Goal: Task Accomplishment & Management: Use online tool/utility

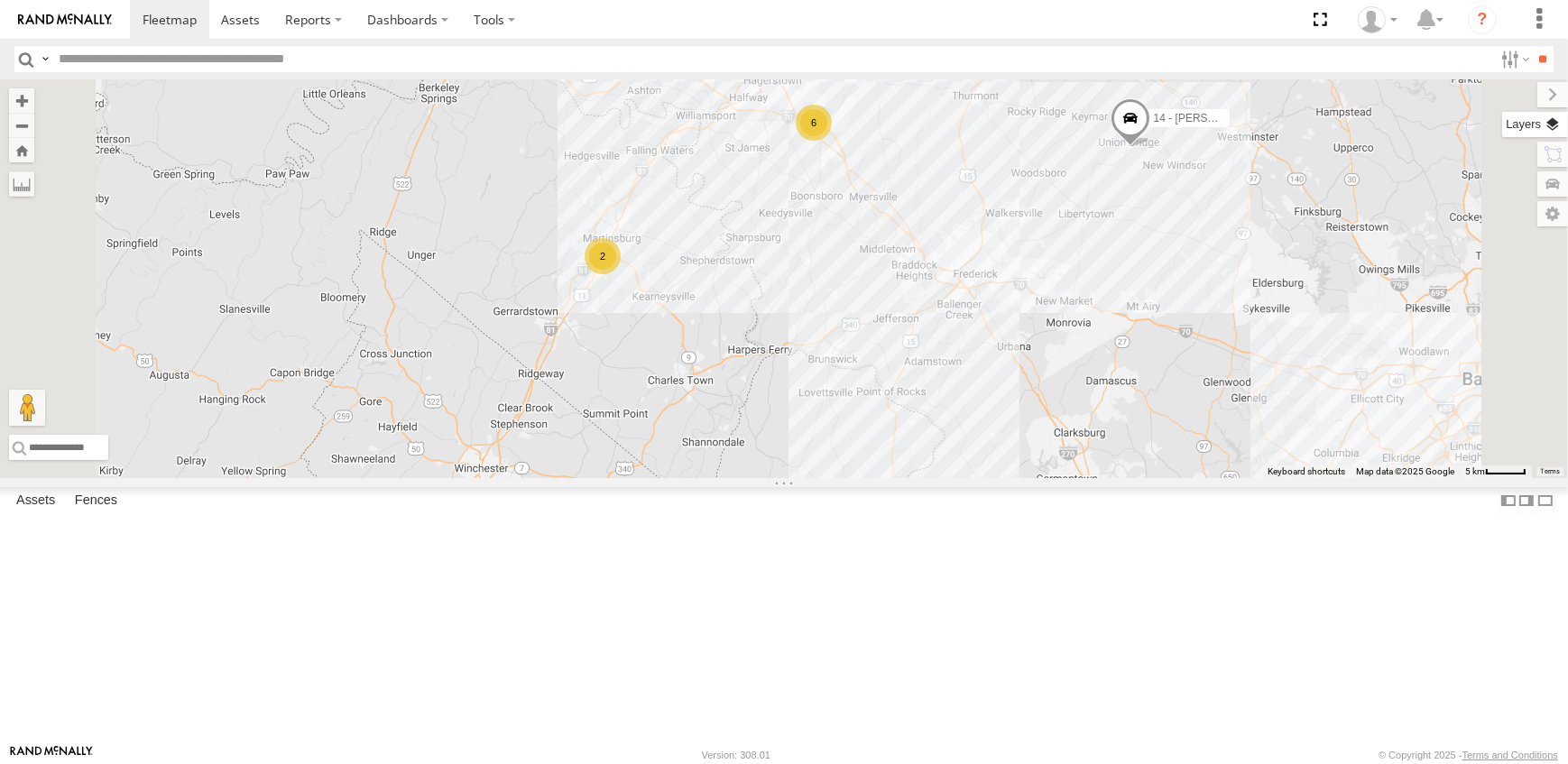
click at [1549, 119] on label at bounding box center [1535, 124] width 65 height 25
click at [0, 0] on span "Overlays" at bounding box center [0, 0] width 0 height 0
click at [0, 0] on span "Traffic" at bounding box center [0, 0] width 0 height 0
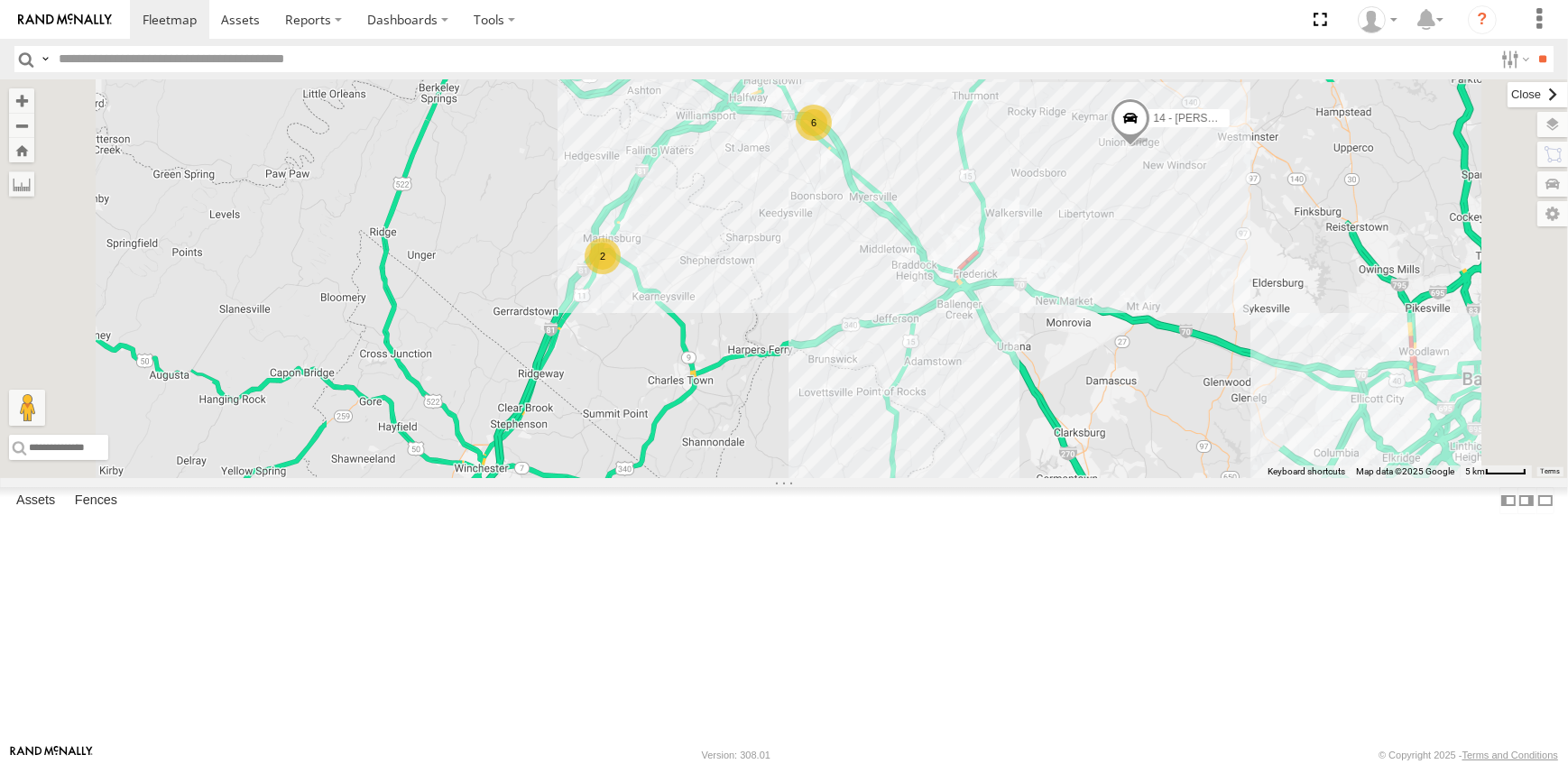
click at [1507, 89] on label at bounding box center [1537, 94] width 61 height 25
click at [1150, 147] on span at bounding box center [1130, 122] width 40 height 49
click at [1367, 403] on div "19 - MORGAN 2 6 14 - JERMAINE 10 - JERRY 14 - JERMAINE All Assets Union Bridge …" at bounding box center [784, 279] width 1568 height 399
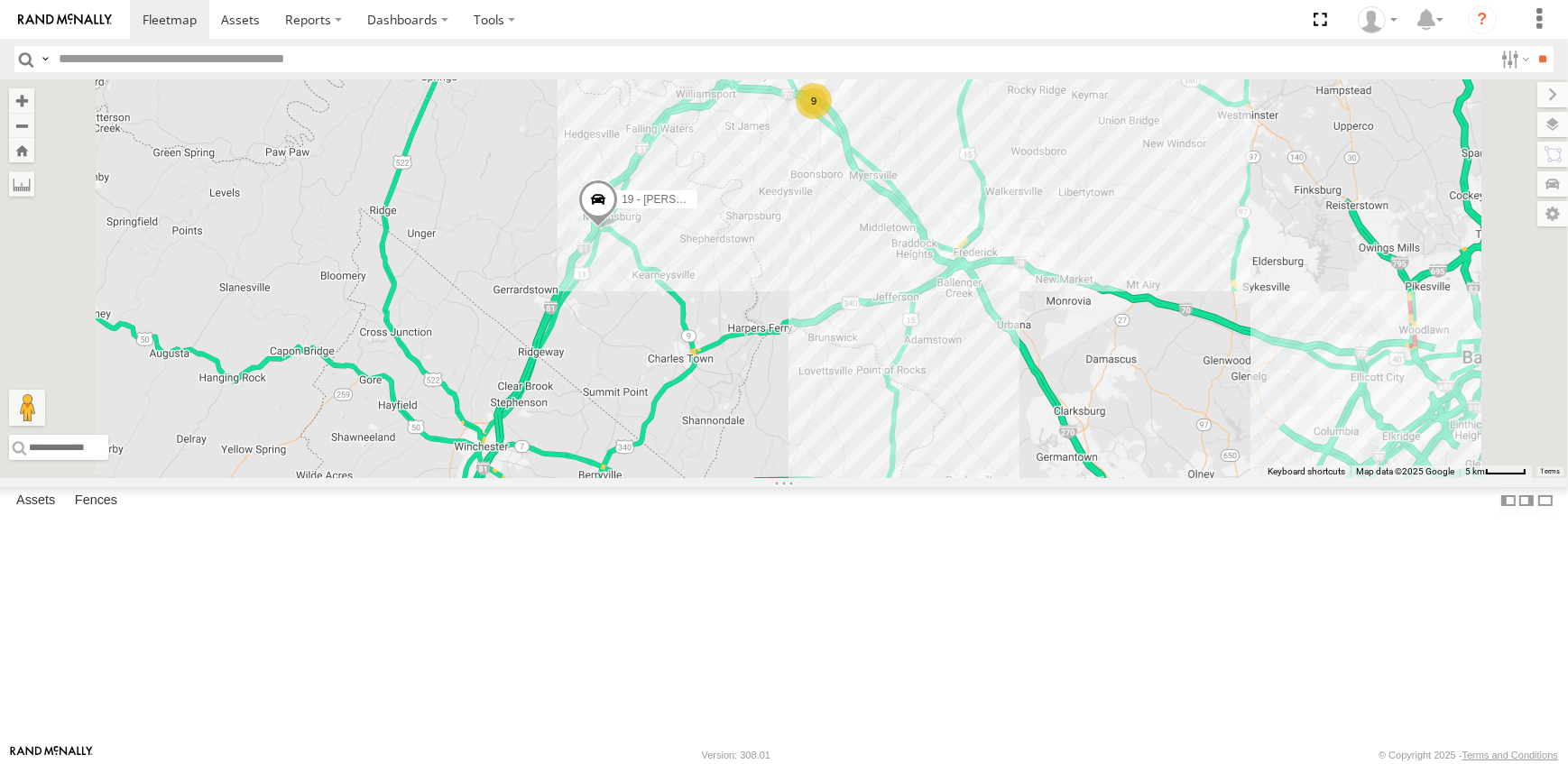
click at [0, 0] on link at bounding box center [0, 0] width 0 height 0
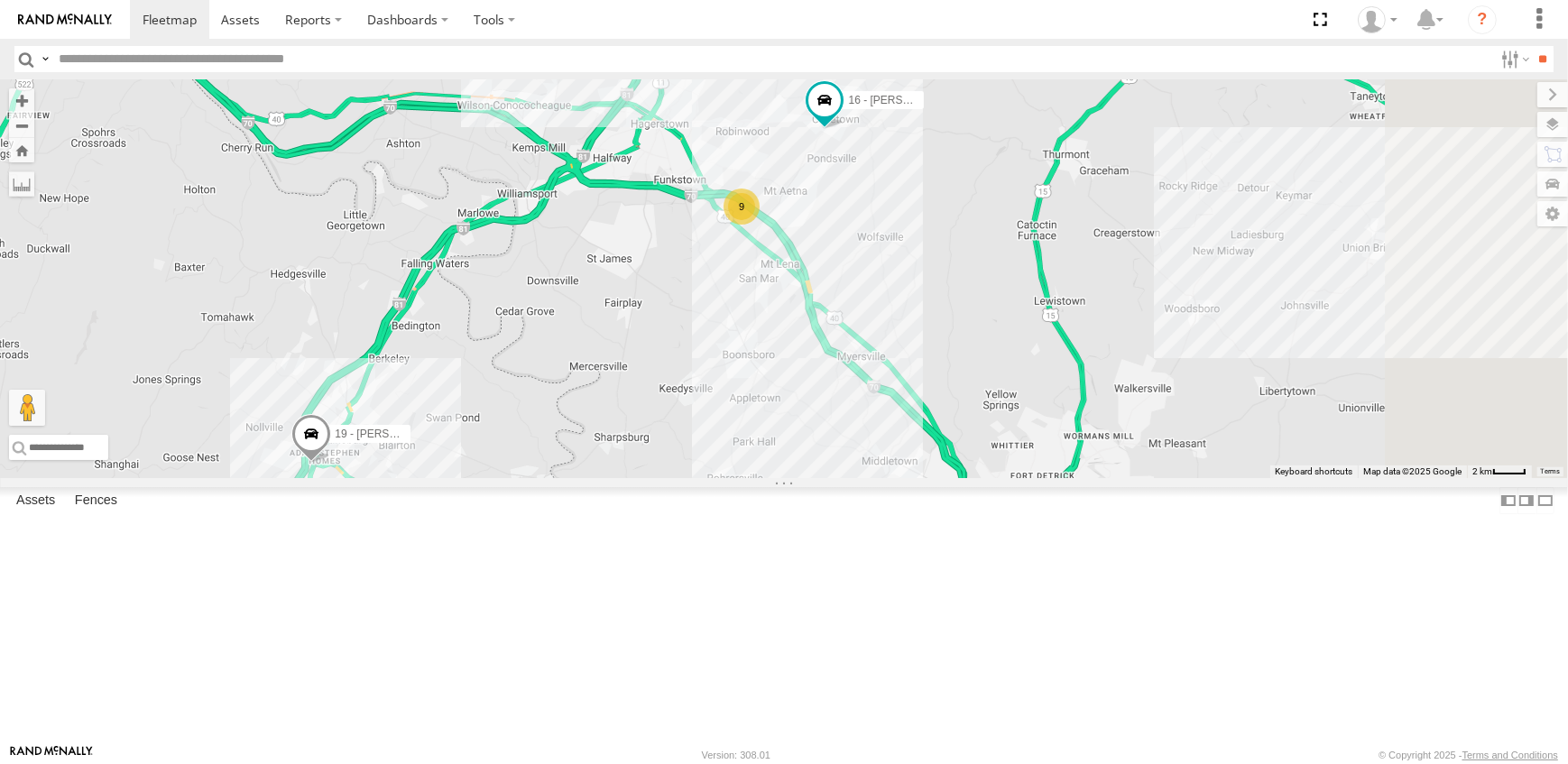
drag, startPoint x: 1271, startPoint y: 166, endPoint x: 1145, endPoint y: 361, distance: 232.2
click at [1145, 361] on div "19 - MORGAN 16 - DEAN 9" at bounding box center [784, 279] width 1568 height 399
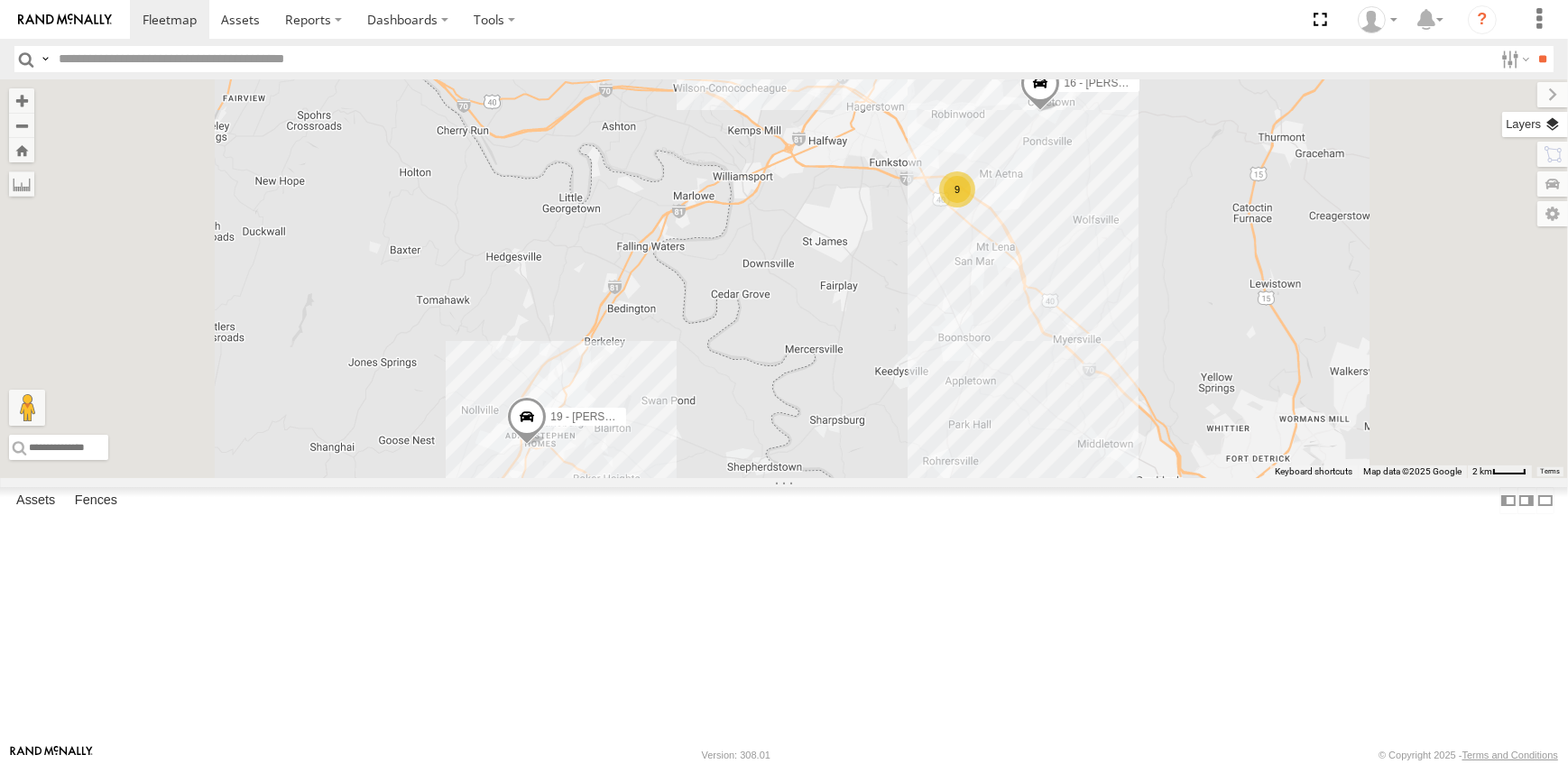
click at [1542, 120] on label at bounding box center [1535, 124] width 65 height 25
click at [0, 0] on span "Overlays" at bounding box center [0, 0] width 0 height 0
click at [0, 0] on span "Traffic" at bounding box center [0, 0] width 0 height 0
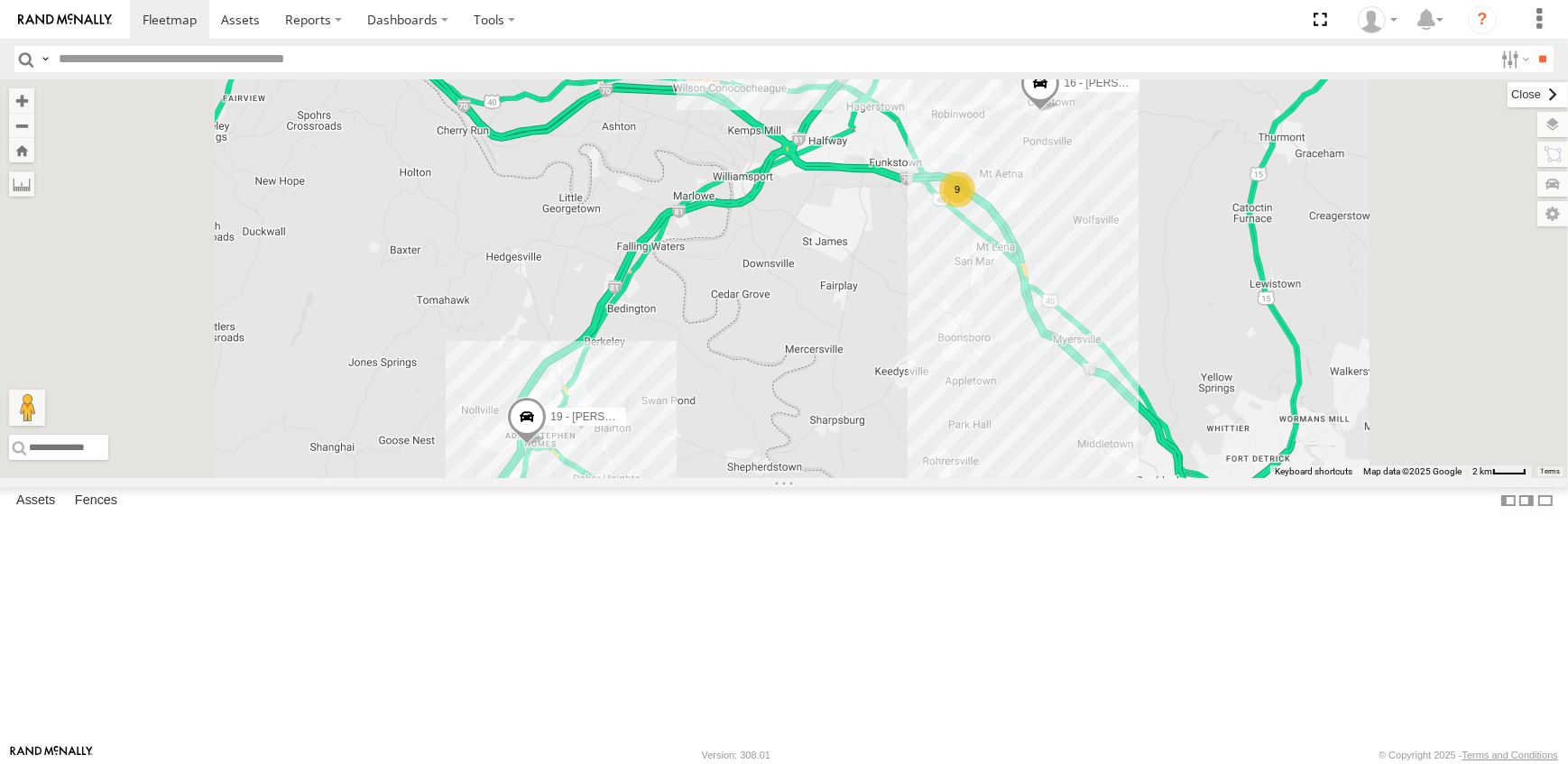
click at [1507, 94] on label at bounding box center [1537, 94] width 61 height 25
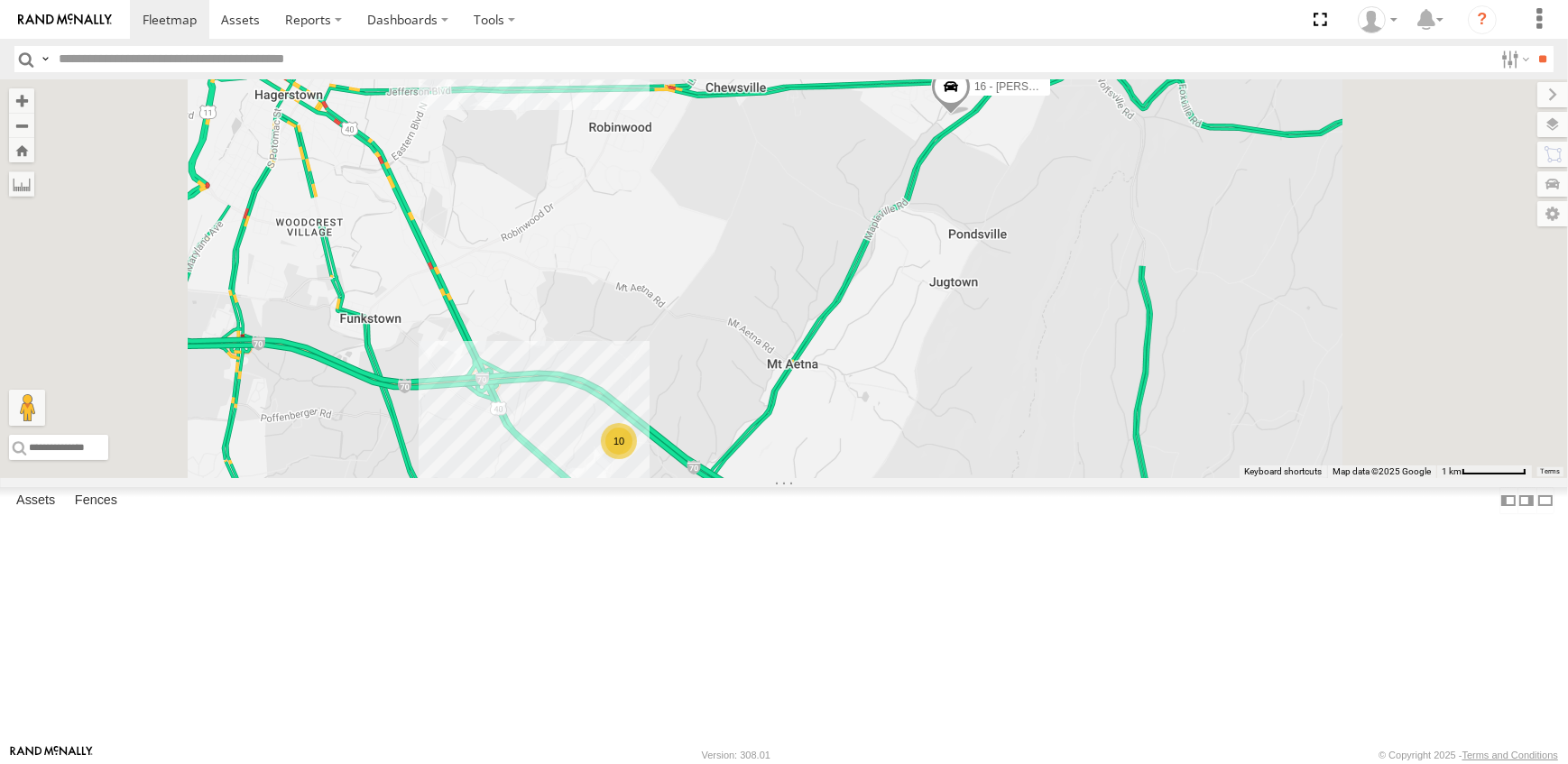
click at [0, 0] on link at bounding box center [0, 0] width 0 height 0
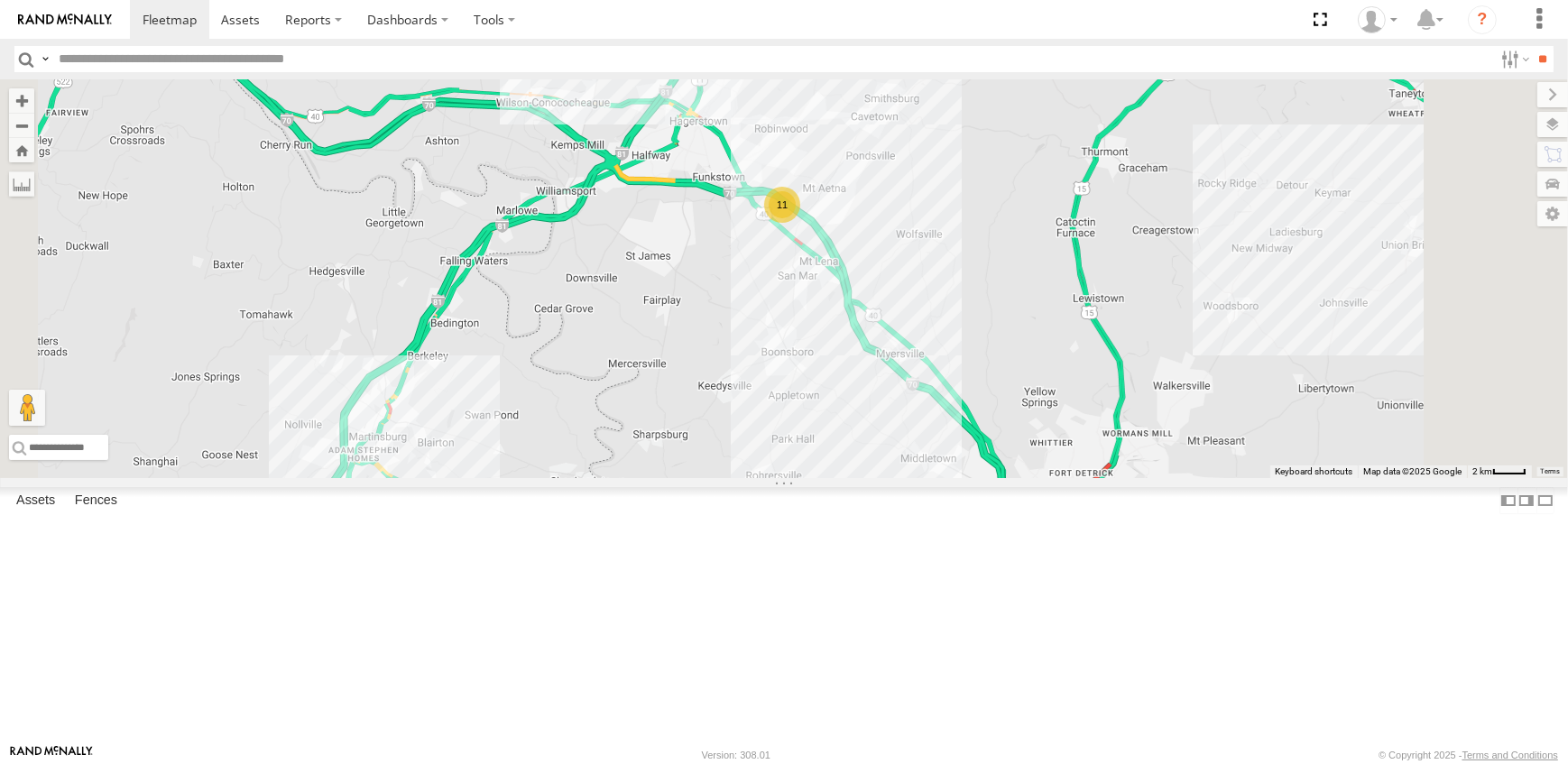
drag, startPoint x: 1206, startPoint y: 565, endPoint x: 1211, endPoint y: 469, distance: 96.1
click at [1211, 469] on div "11" at bounding box center [784, 279] width 1568 height 399
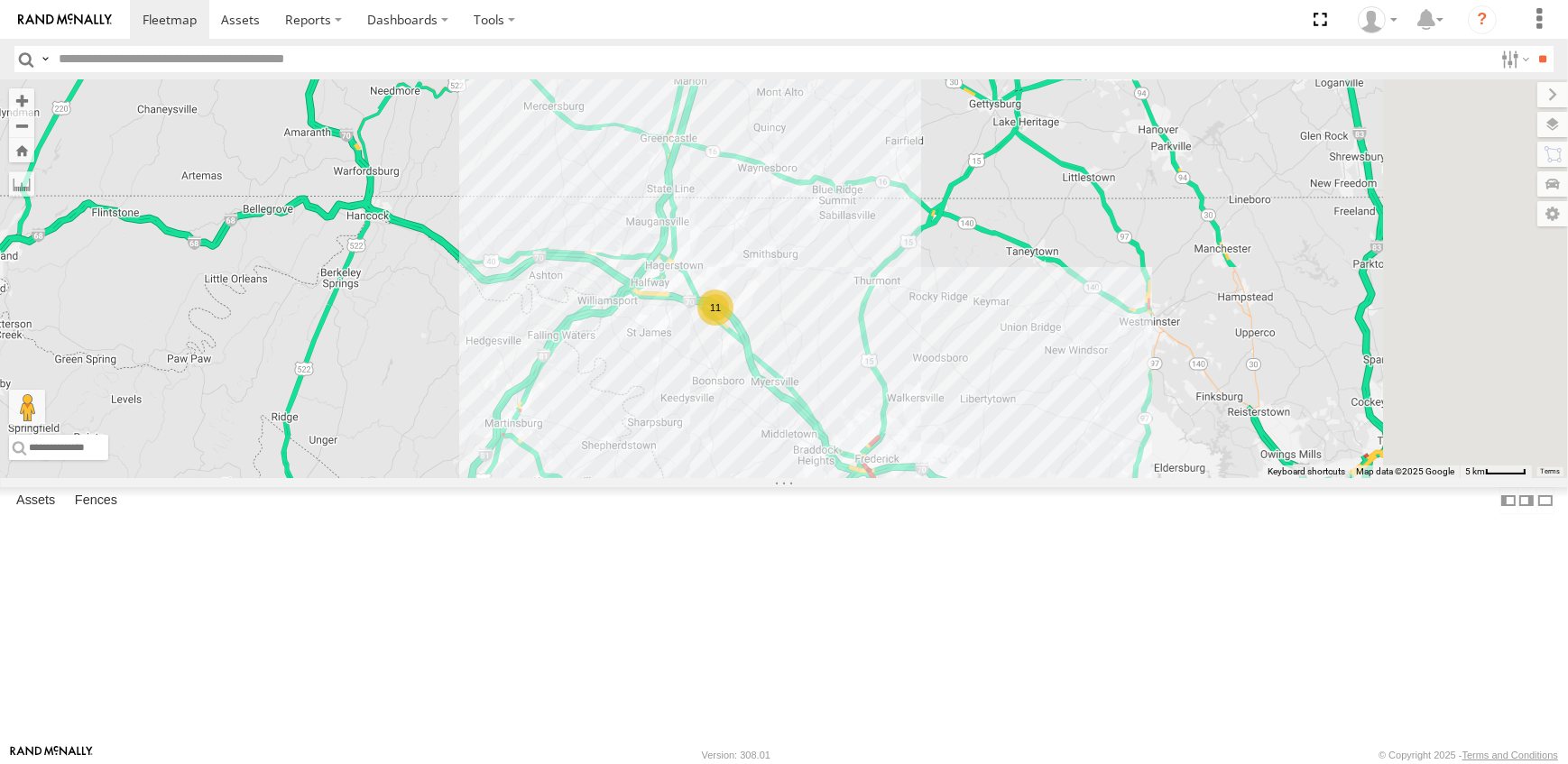
drag, startPoint x: 1243, startPoint y: 361, endPoint x: 1092, endPoint y: 391, distance: 154.0
click at [1092, 391] on div "11" at bounding box center [784, 279] width 1568 height 399
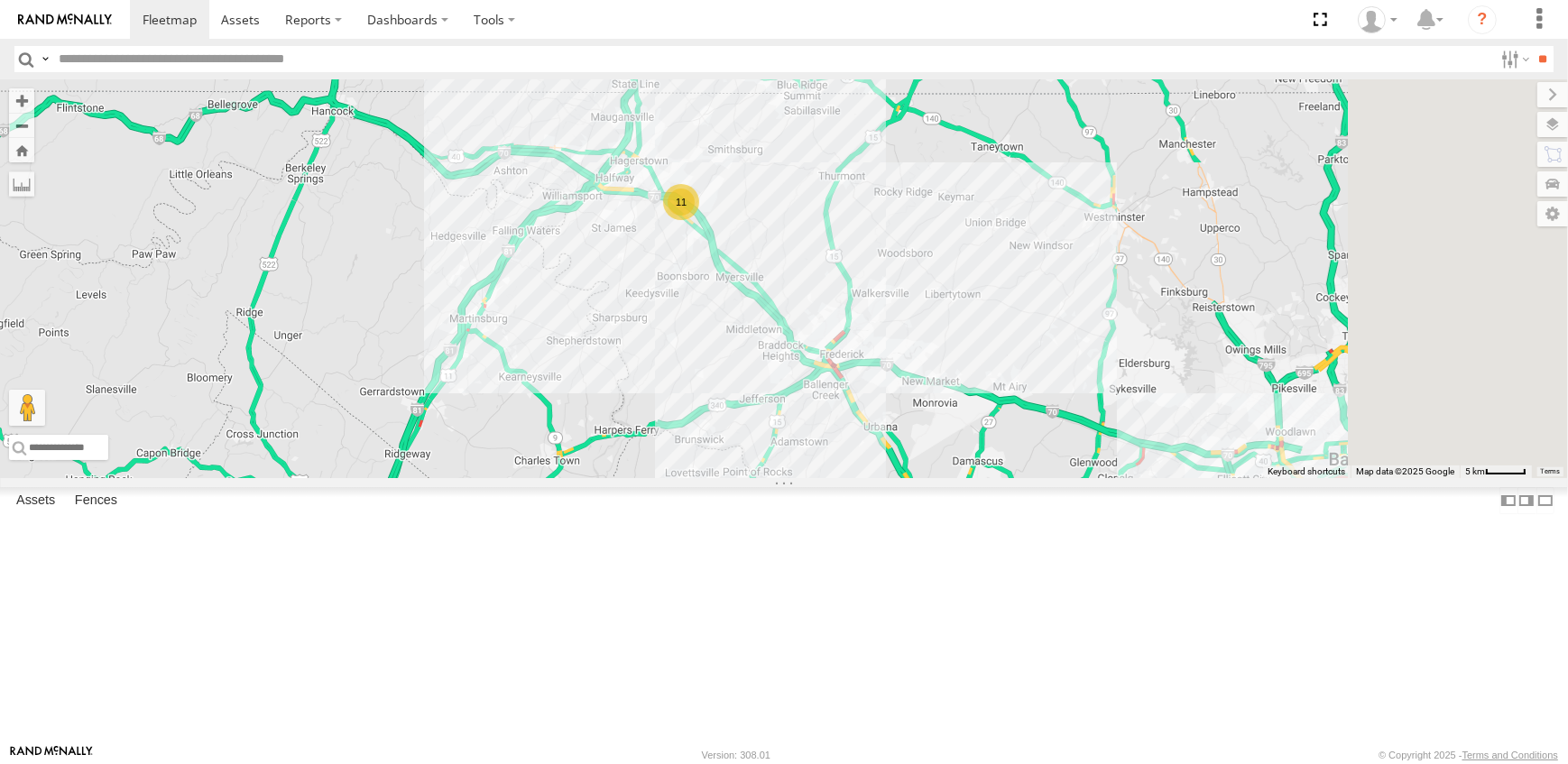
drag, startPoint x: 1105, startPoint y: 500, endPoint x: 1070, endPoint y: 393, distance: 112.6
click at [1070, 393] on div "11" at bounding box center [784, 279] width 1568 height 399
